Goal: Information Seeking & Learning: Learn about a topic

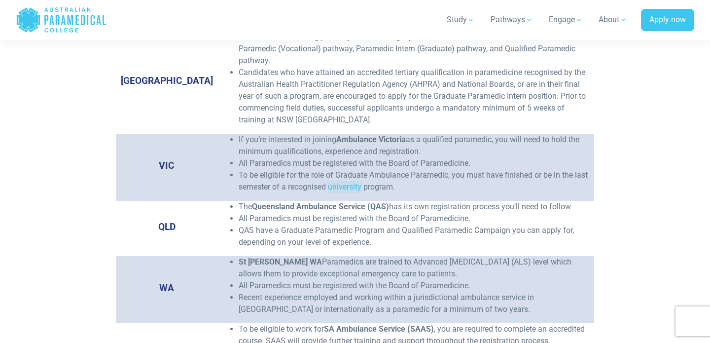
scroll to position [3238, 0]
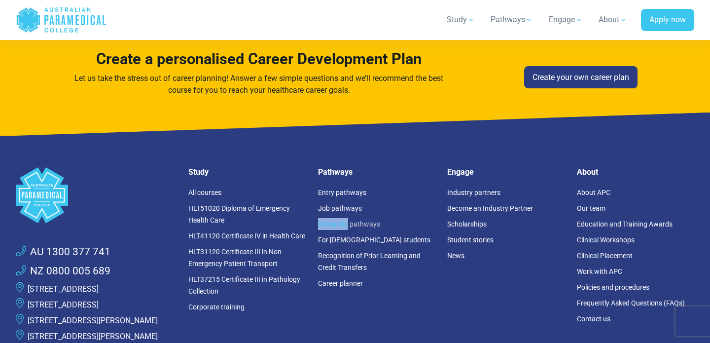
click at [359, 220] on link "University pathways" at bounding box center [349, 224] width 62 height 8
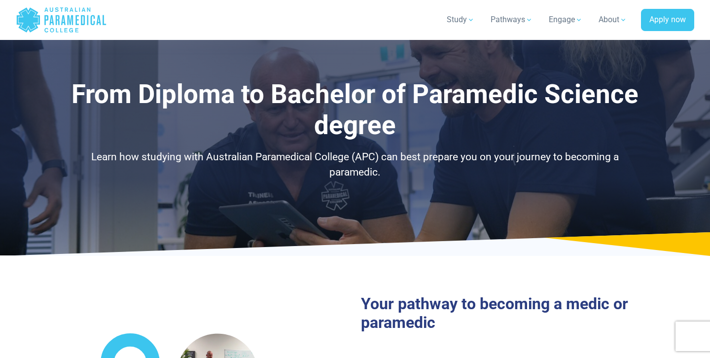
select select "**********"
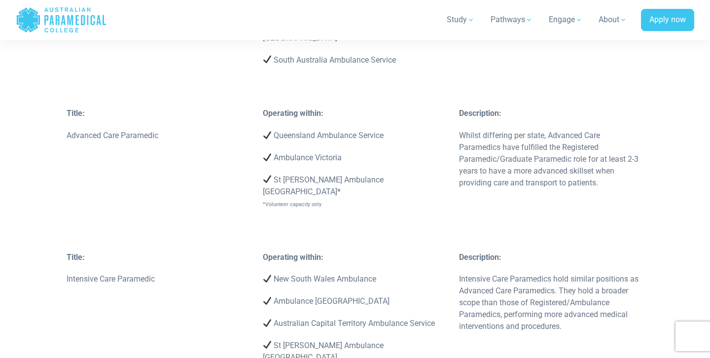
scroll to position [2594, 0]
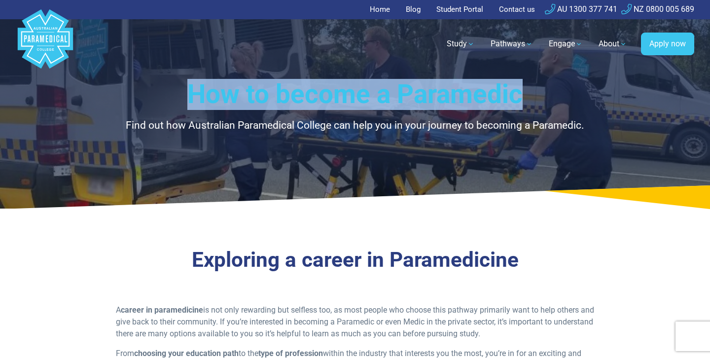
drag, startPoint x: 527, startPoint y: 92, endPoint x: 185, endPoint y: 95, distance: 341.8
click at [185, 95] on h1 "How to become a Paramedic" at bounding box center [355, 94] width 577 height 31
copy h1 "How to become a Paramedic"
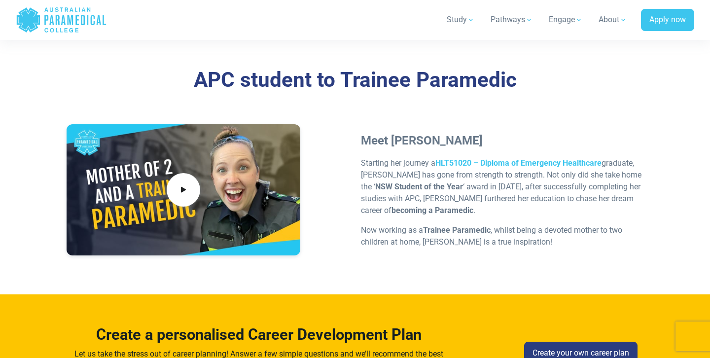
scroll to position [3008, 0]
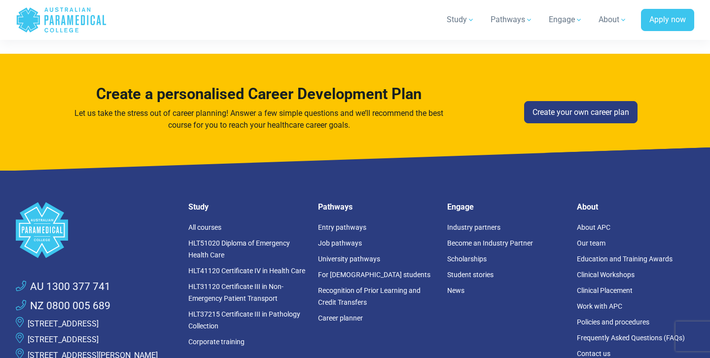
scroll to position [3323, 0]
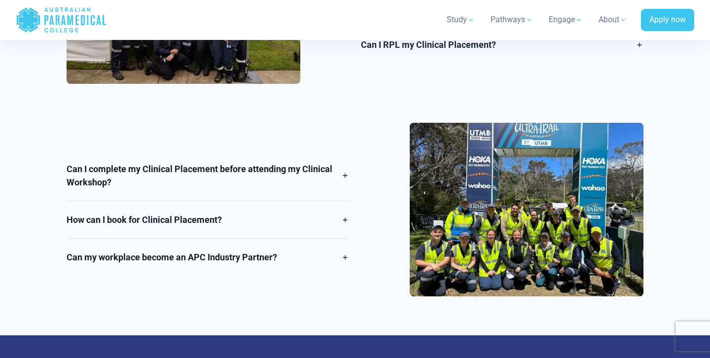
scroll to position [1854, 0]
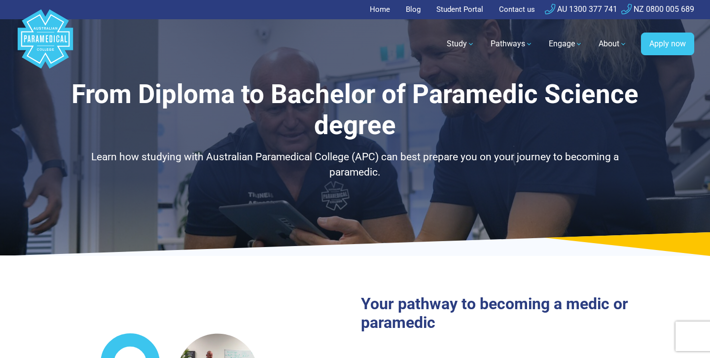
select select "**********"
